Goal: Transaction & Acquisition: Obtain resource

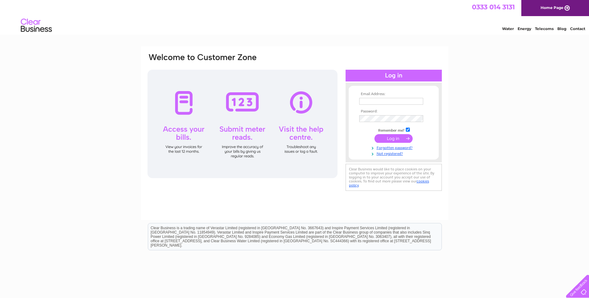
click at [386, 104] on input "text" at bounding box center [391, 101] width 64 height 7
type input "skeabost.finance@sonascollection.com"
click at [383, 103] on input "skeabost.finance@sonascollection.com" at bounding box center [391, 101] width 64 height 7
click at [396, 103] on input "skeabost.finance@sonascollection.com" at bounding box center [391, 101] width 65 height 7
click at [412, 104] on input "skeabost.finance@sonascollection.com" at bounding box center [391, 101] width 65 height 7
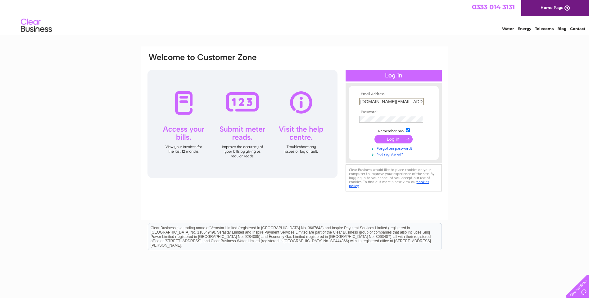
click at [412, 104] on input "skeabost.finance@sonascollection.com" at bounding box center [391, 101] width 65 height 7
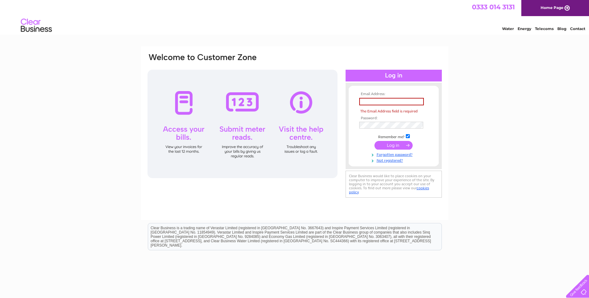
click at [471, 125] on div "Email Address: The Email Address field is required Password:" at bounding box center [294, 187] width 589 height 280
click at [374, 99] on input "text" at bounding box center [391, 101] width 65 height 7
click at [380, 103] on input "text" at bounding box center [391, 101] width 65 height 7
click at [455, 104] on div "Email Address: The Email Address field is required Password:" at bounding box center [294, 187] width 589 height 280
click at [392, 98] on input "text" at bounding box center [391, 101] width 65 height 7
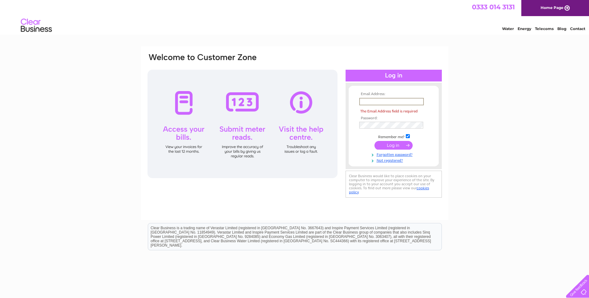
paste input "officeadmin@sonascollection.com"
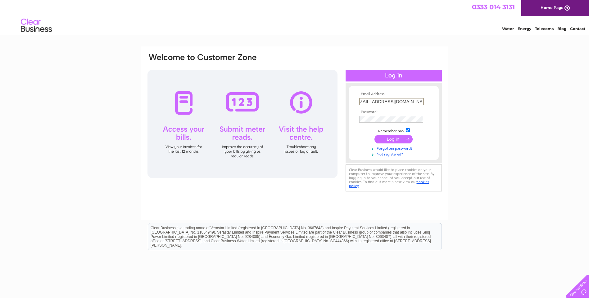
type input "officeadmin@sonascollection.com"
click at [365, 133] on tbody "Email Address: officeadmin@sonascollection.com Password: Remember me?" at bounding box center [393, 124] width 72 height 65
click at [393, 136] on input "submit" at bounding box center [393, 138] width 38 height 9
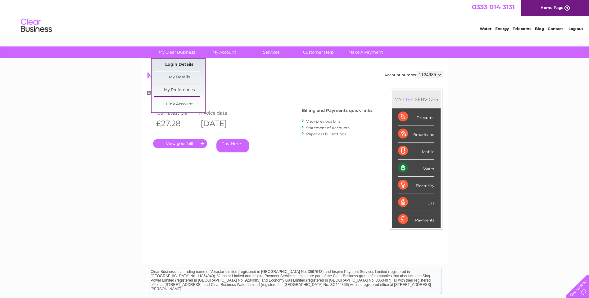
click at [186, 67] on link "Login Details" at bounding box center [179, 65] width 51 height 12
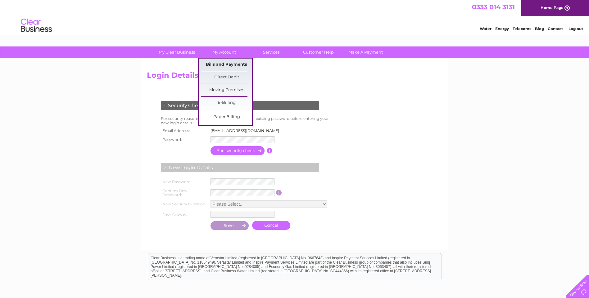
click at [229, 64] on link "Bills and Payments" at bounding box center [226, 65] width 51 height 12
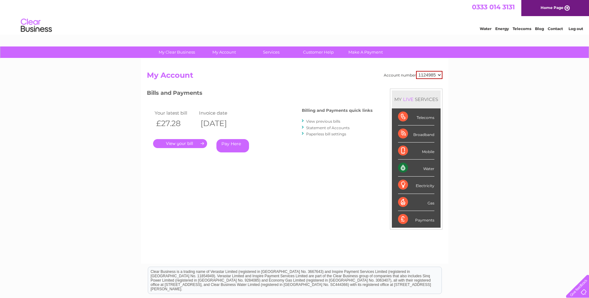
click at [184, 142] on link "." at bounding box center [180, 143] width 54 height 9
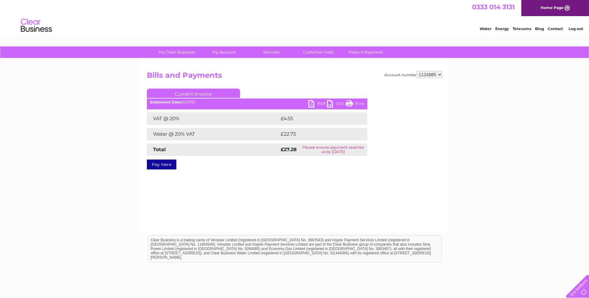
click at [313, 102] on link "PDF" at bounding box center [317, 104] width 19 height 9
